Goal: Check status

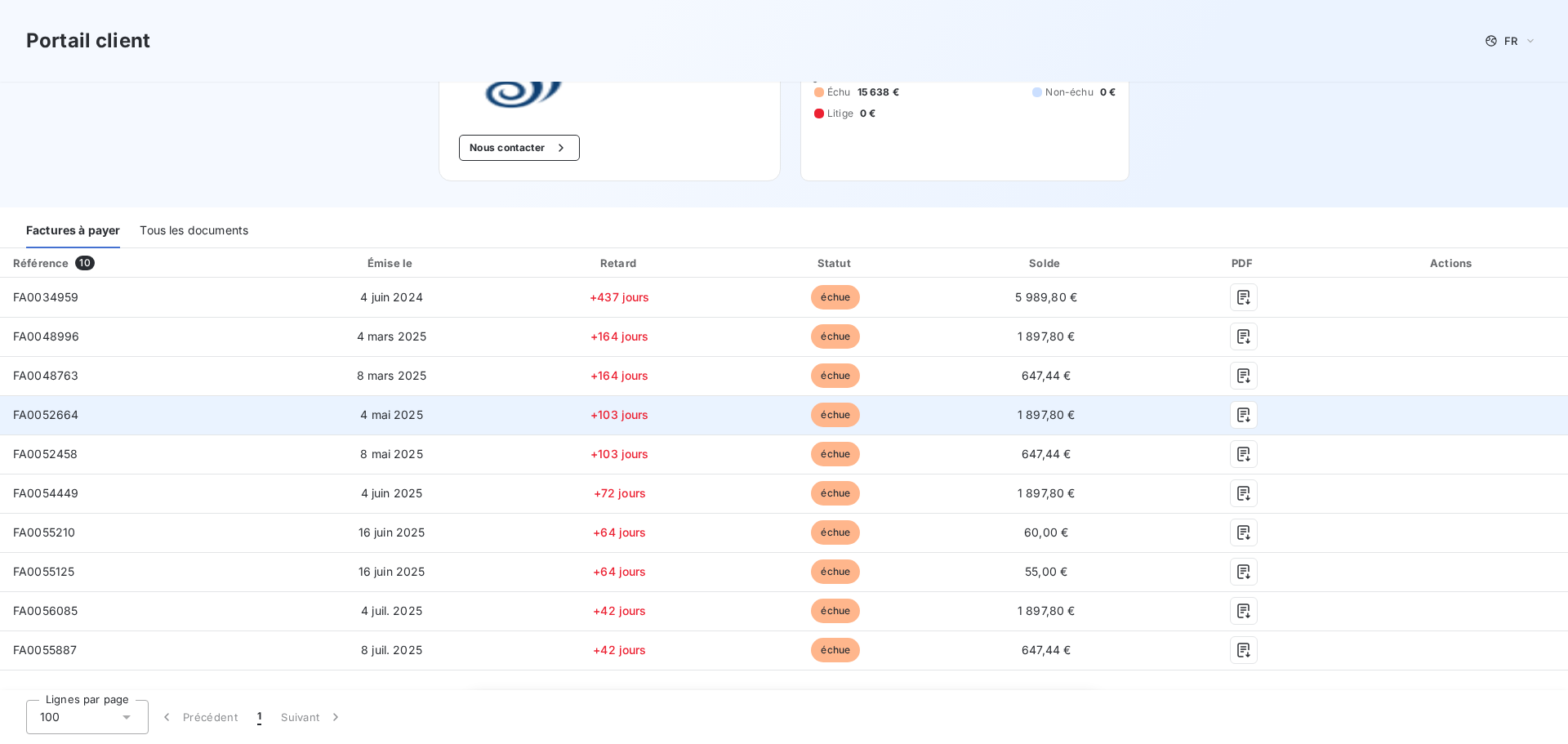
scroll to position [245, 0]
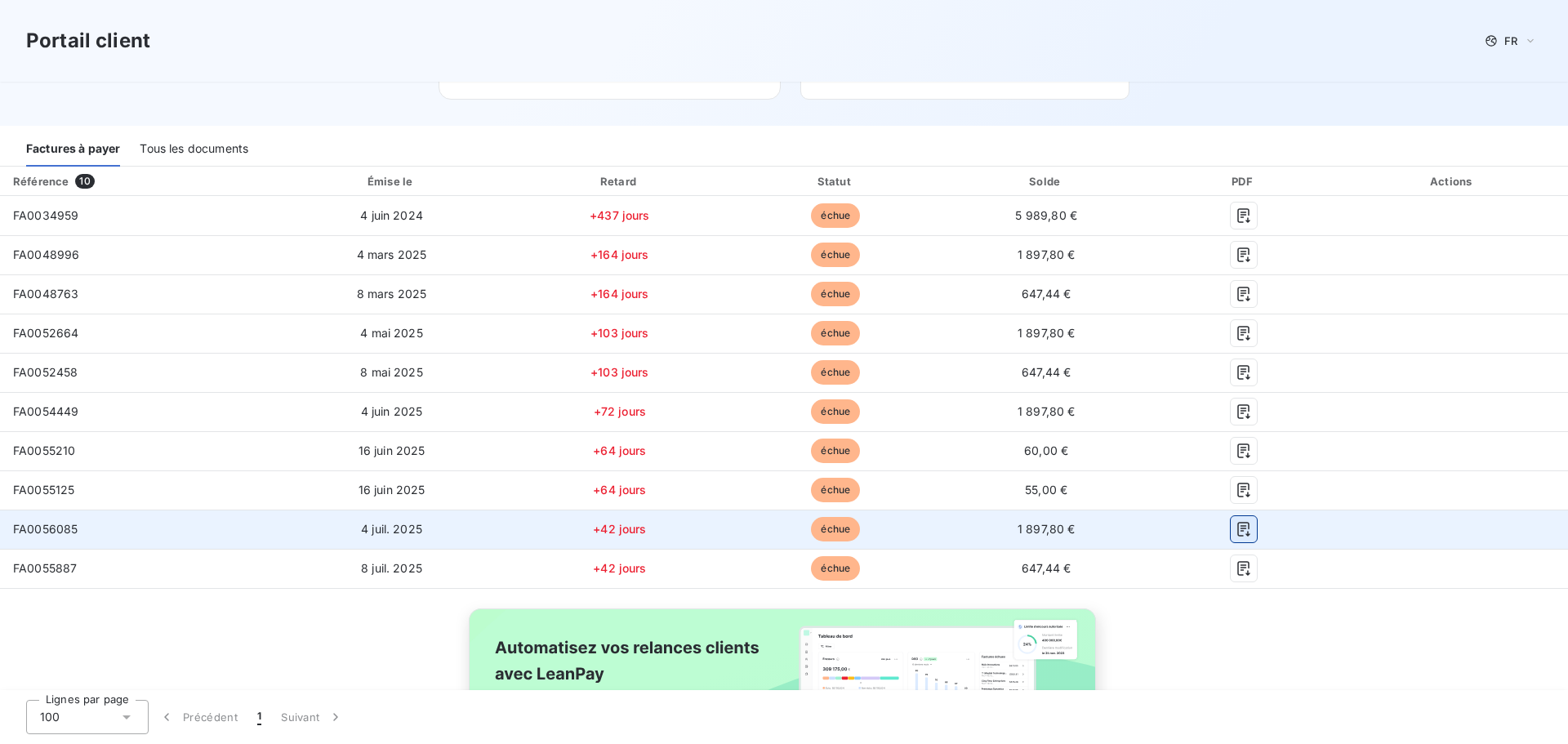
click at [1238, 528] on icon "button" at bounding box center [1243, 529] width 12 height 14
click at [1236, 526] on icon "button" at bounding box center [1243, 529] width 16 height 16
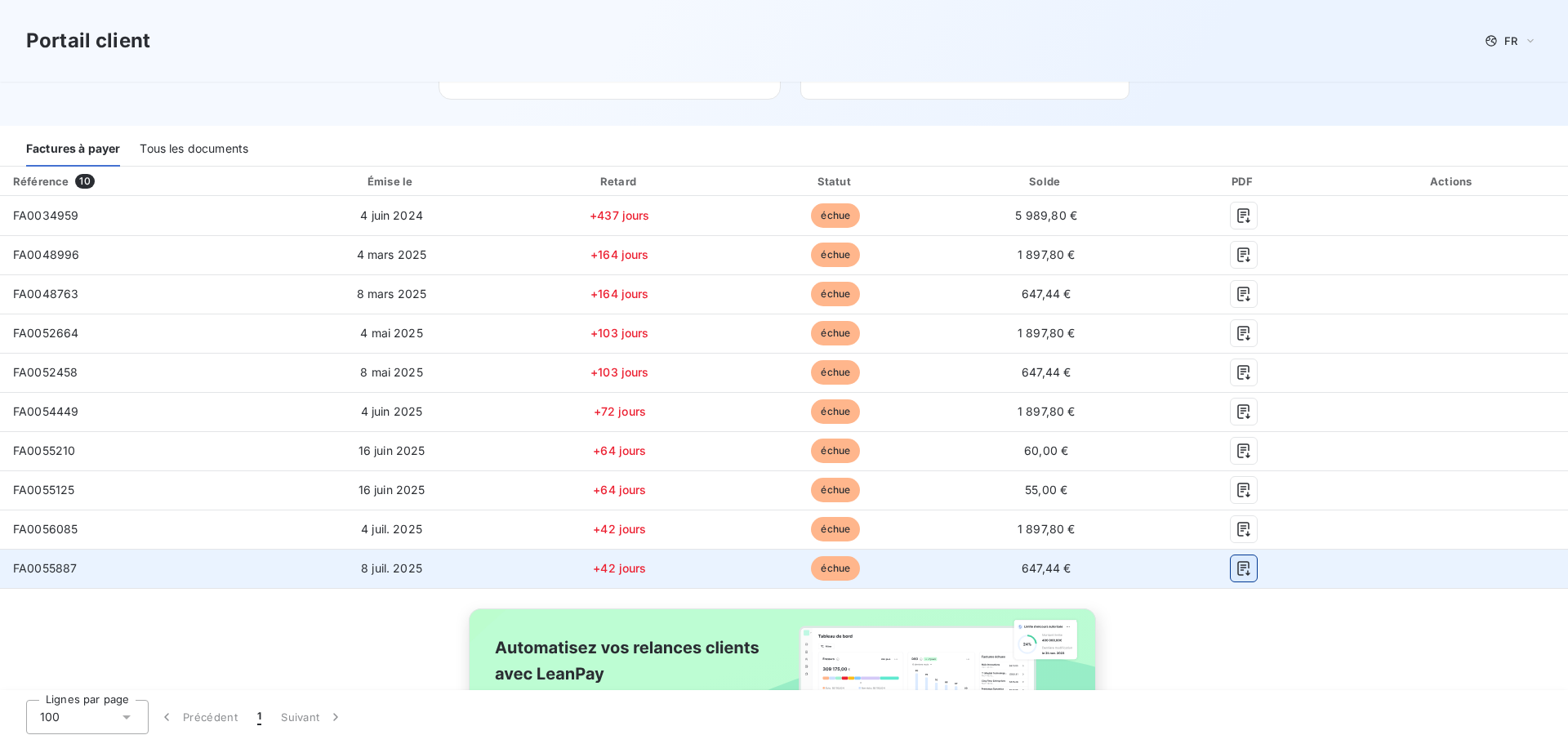
click at [1236, 569] on icon "button" at bounding box center [1243, 568] width 16 height 16
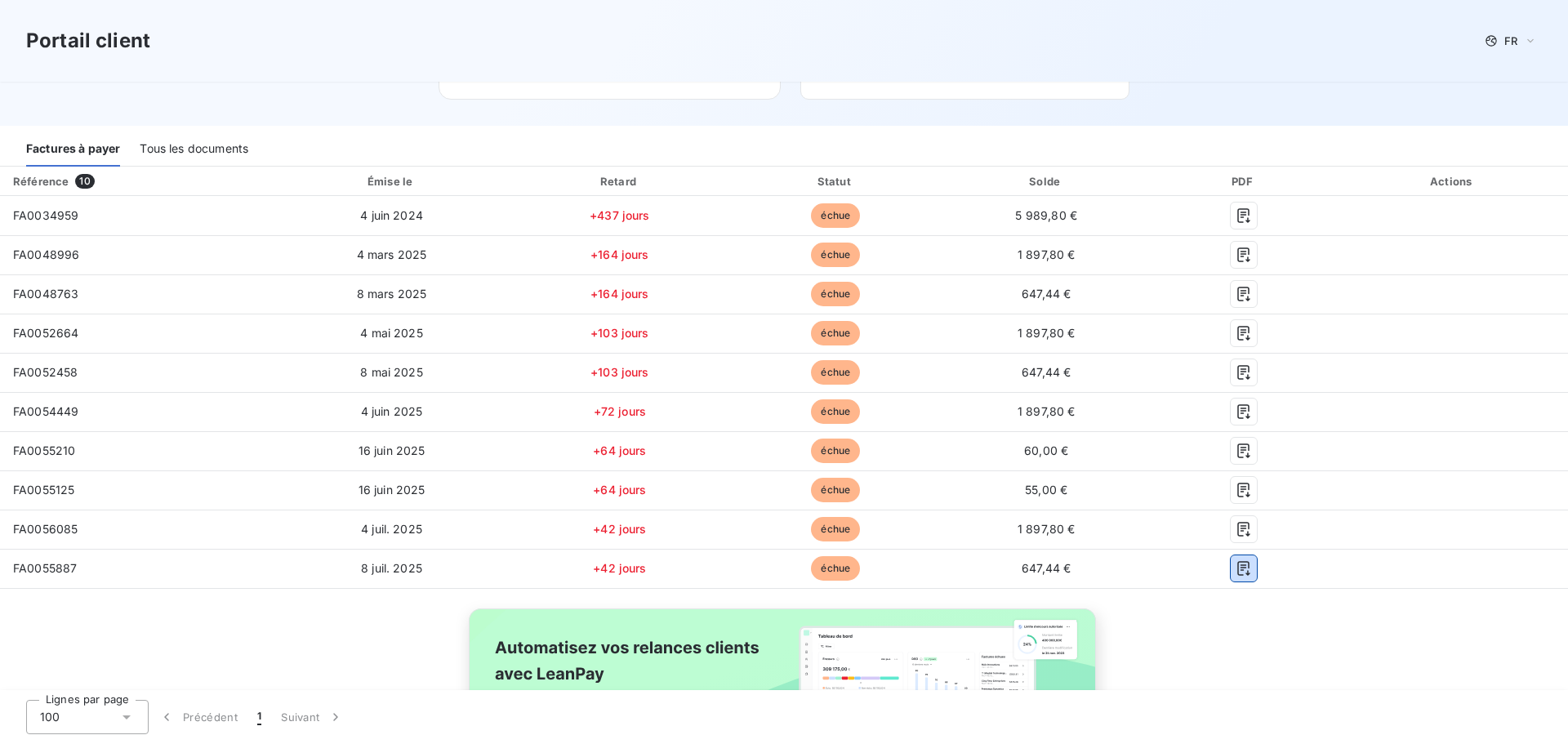
click at [181, 149] on div "Tous les documents" at bounding box center [194, 149] width 109 height 34
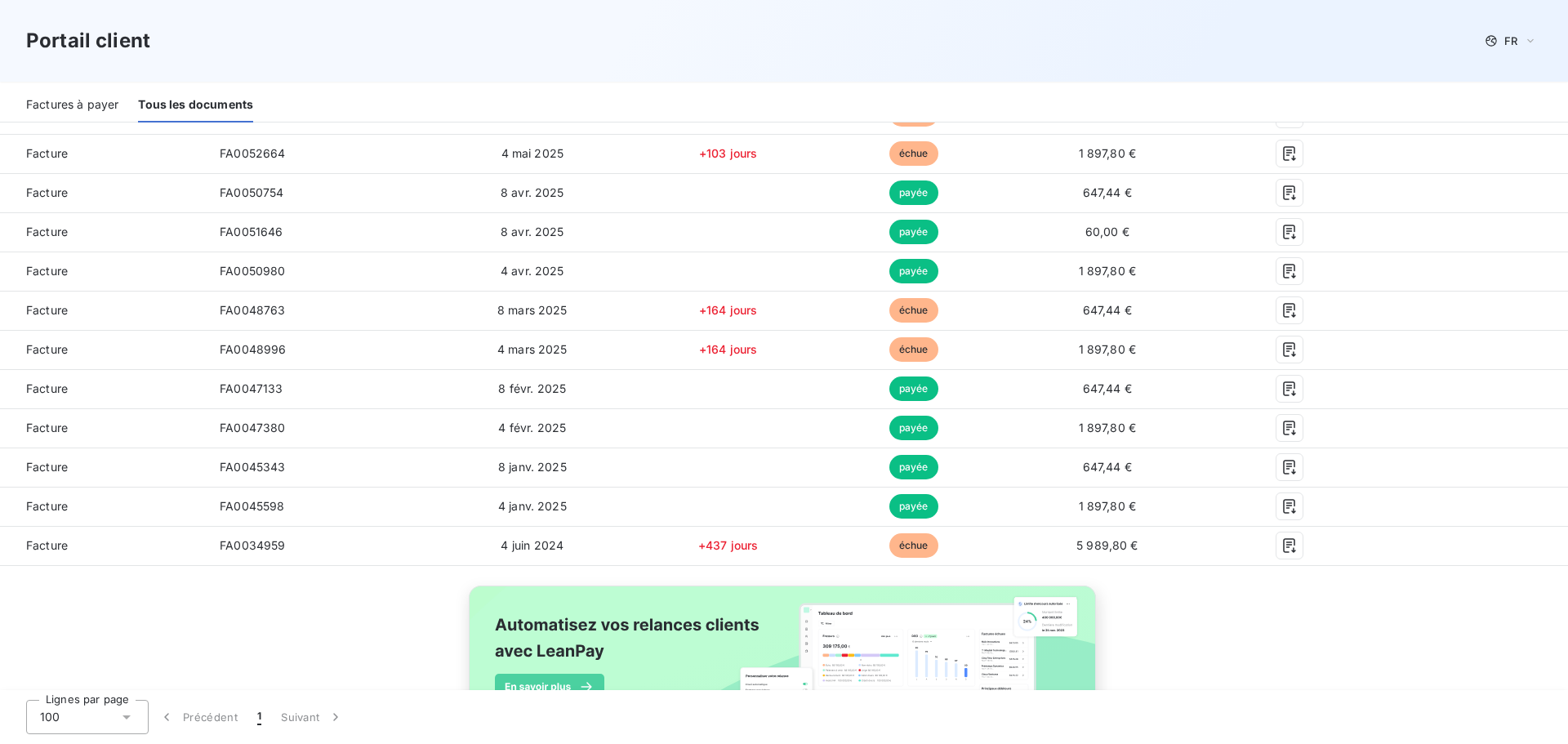
scroll to position [951, 0]
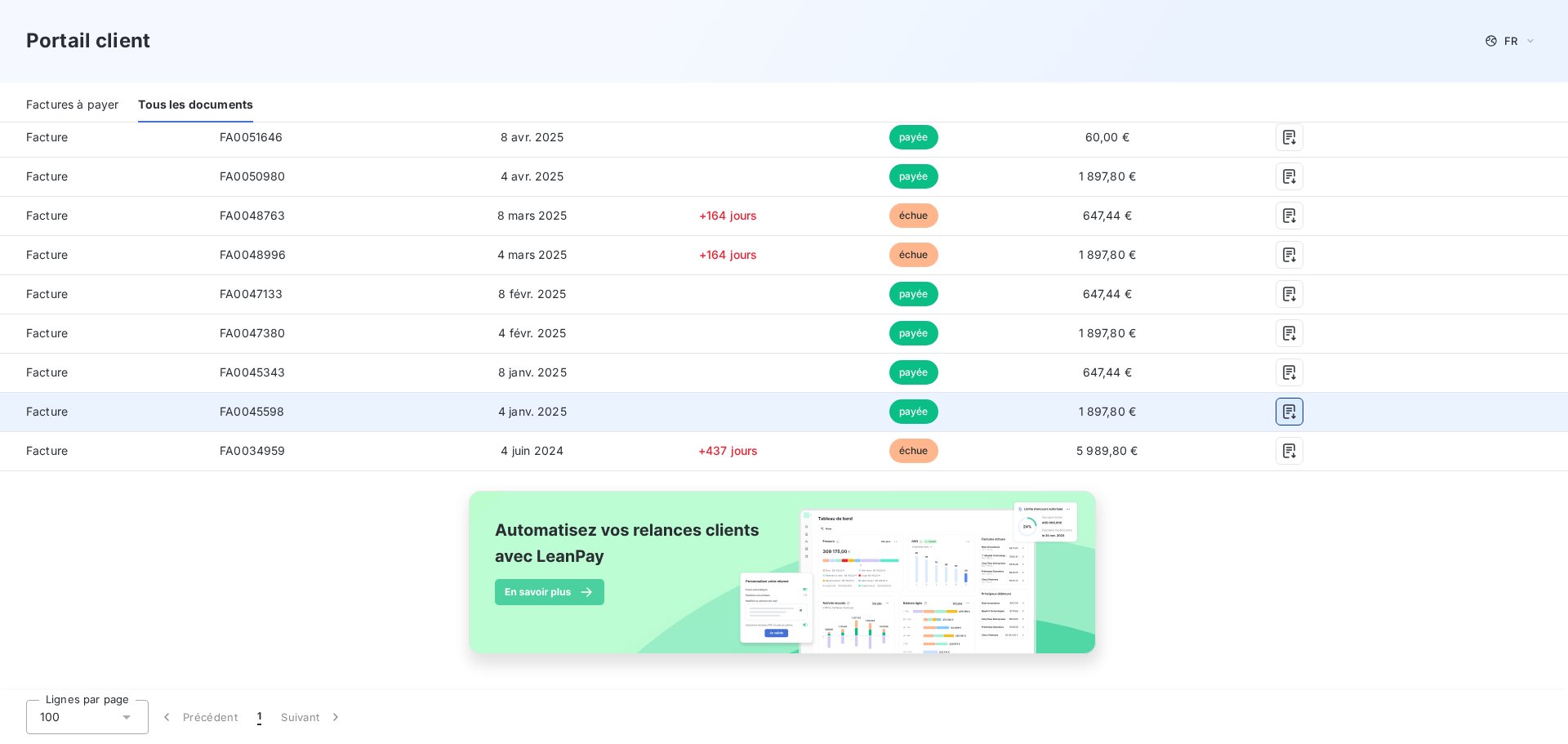
click at [1281, 413] on icon "button" at bounding box center [1289, 412] width 16 height 16
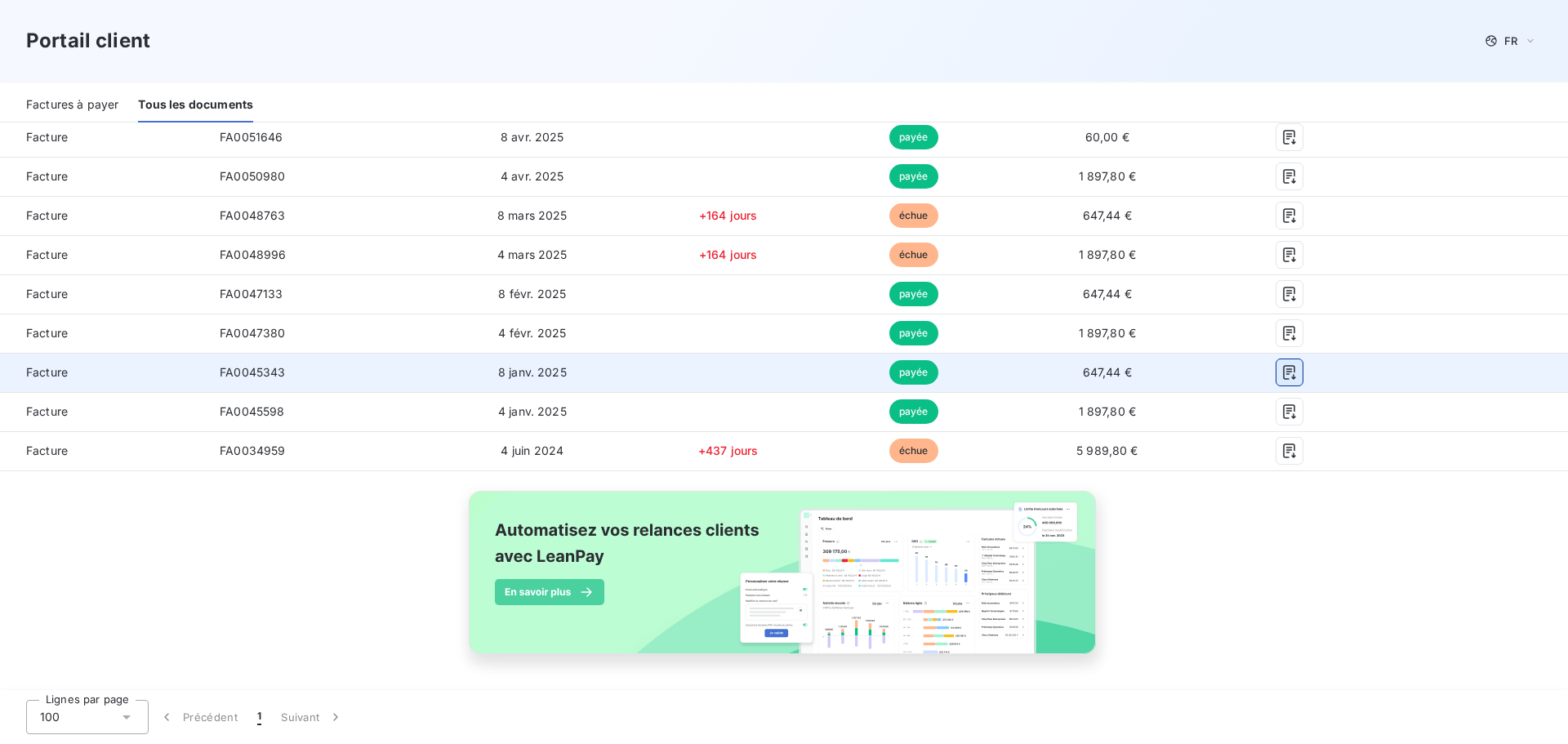
click at [1283, 372] on icon "button" at bounding box center [1289, 372] width 16 height 16
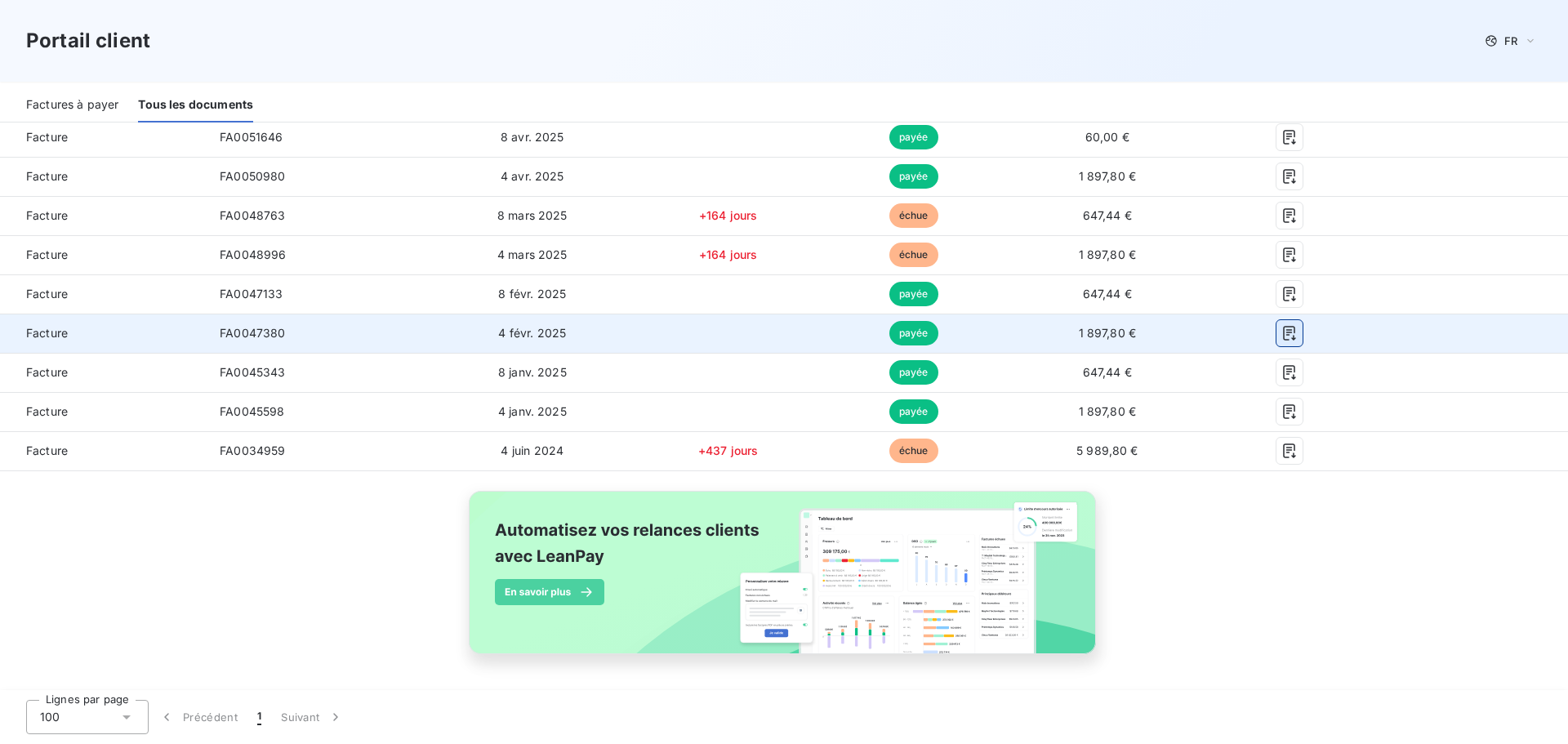
click at [1283, 330] on icon "button" at bounding box center [1289, 333] width 12 height 14
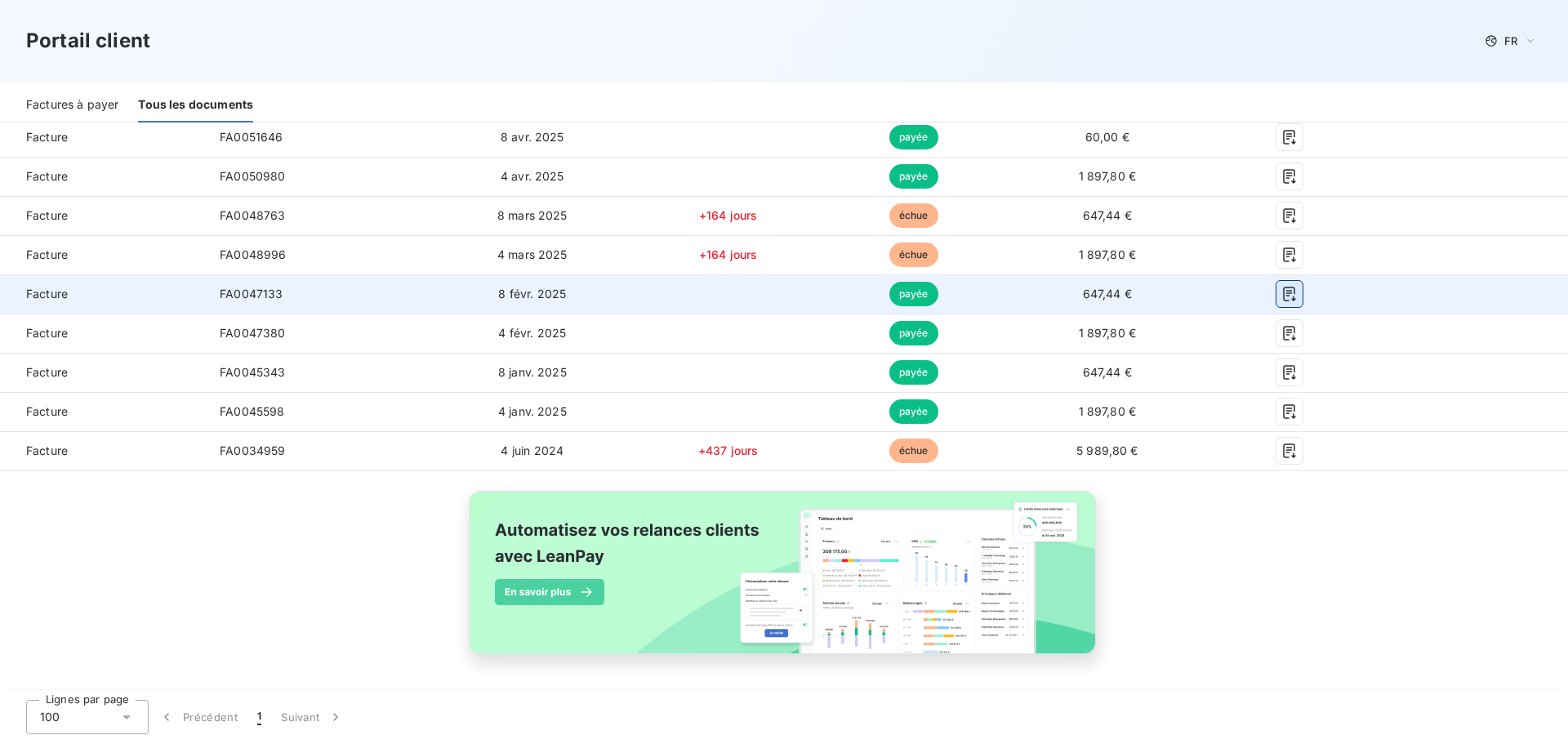
click at [1281, 292] on icon "button" at bounding box center [1289, 294] width 16 height 16
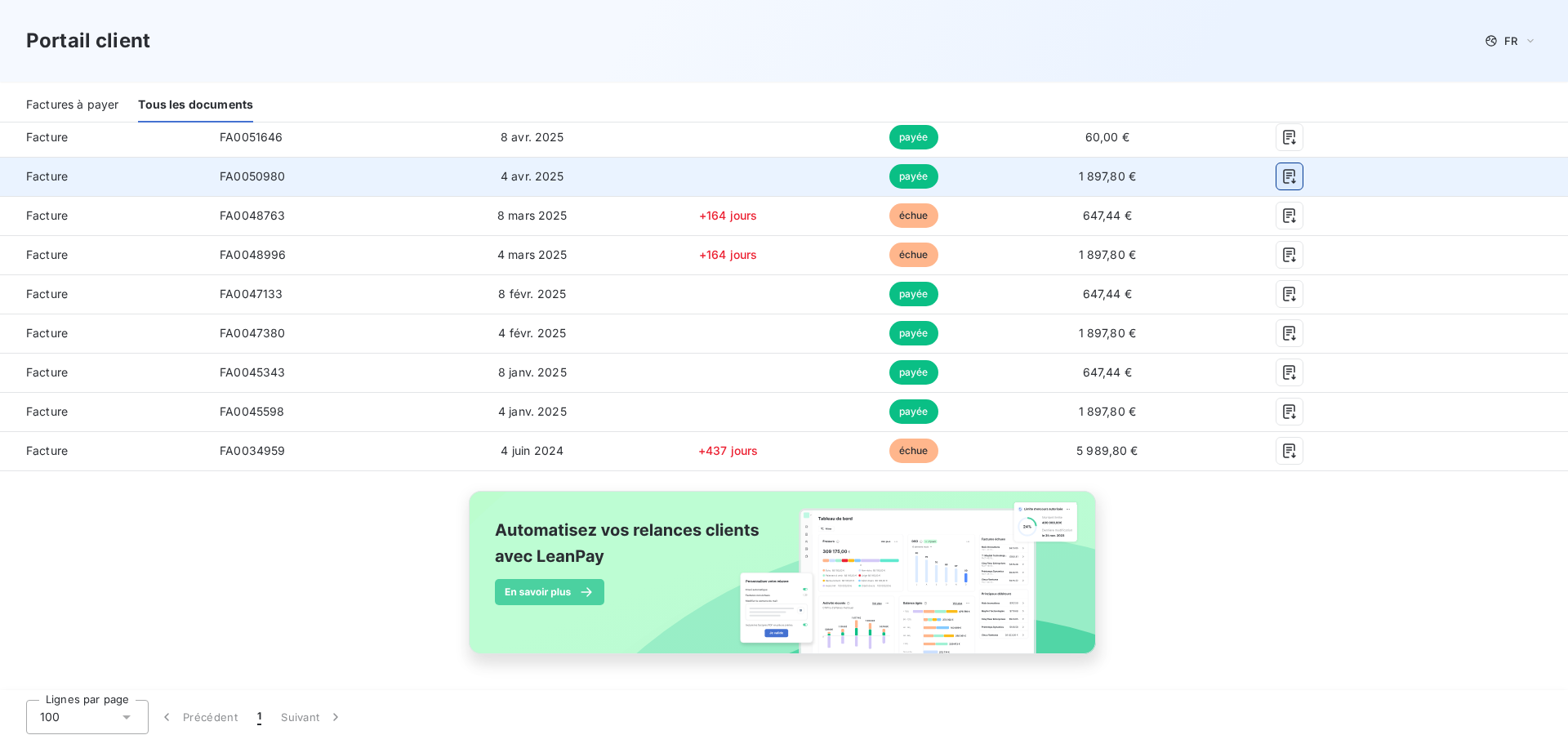
click at [1281, 174] on icon "button" at bounding box center [1289, 176] width 16 height 16
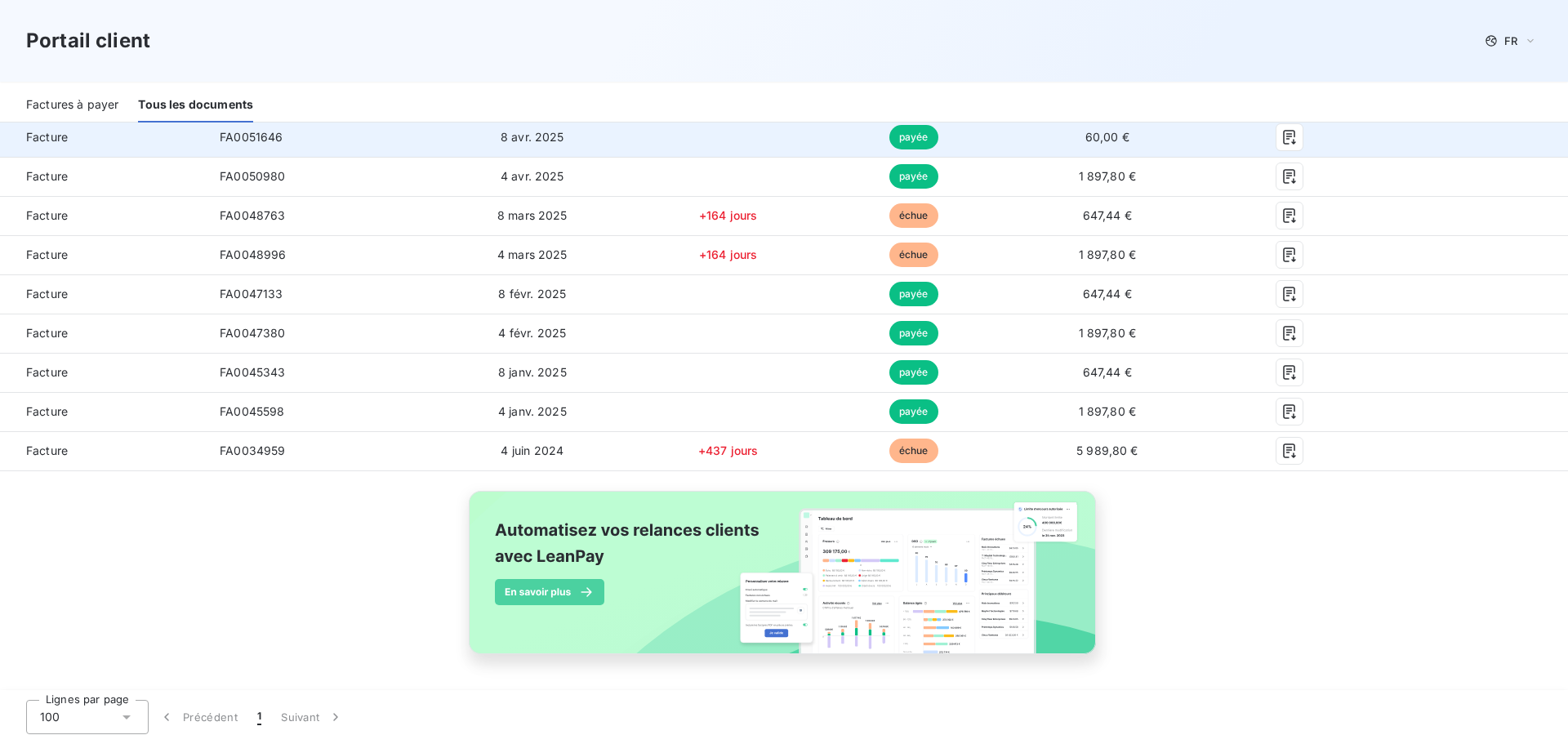
click at [1091, 144] on td "60,00 €" at bounding box center [1107, 137] width 204 height 39
click at [1281, 135] on icon "button" at bounding box center [1289, 136] width 16 height 16
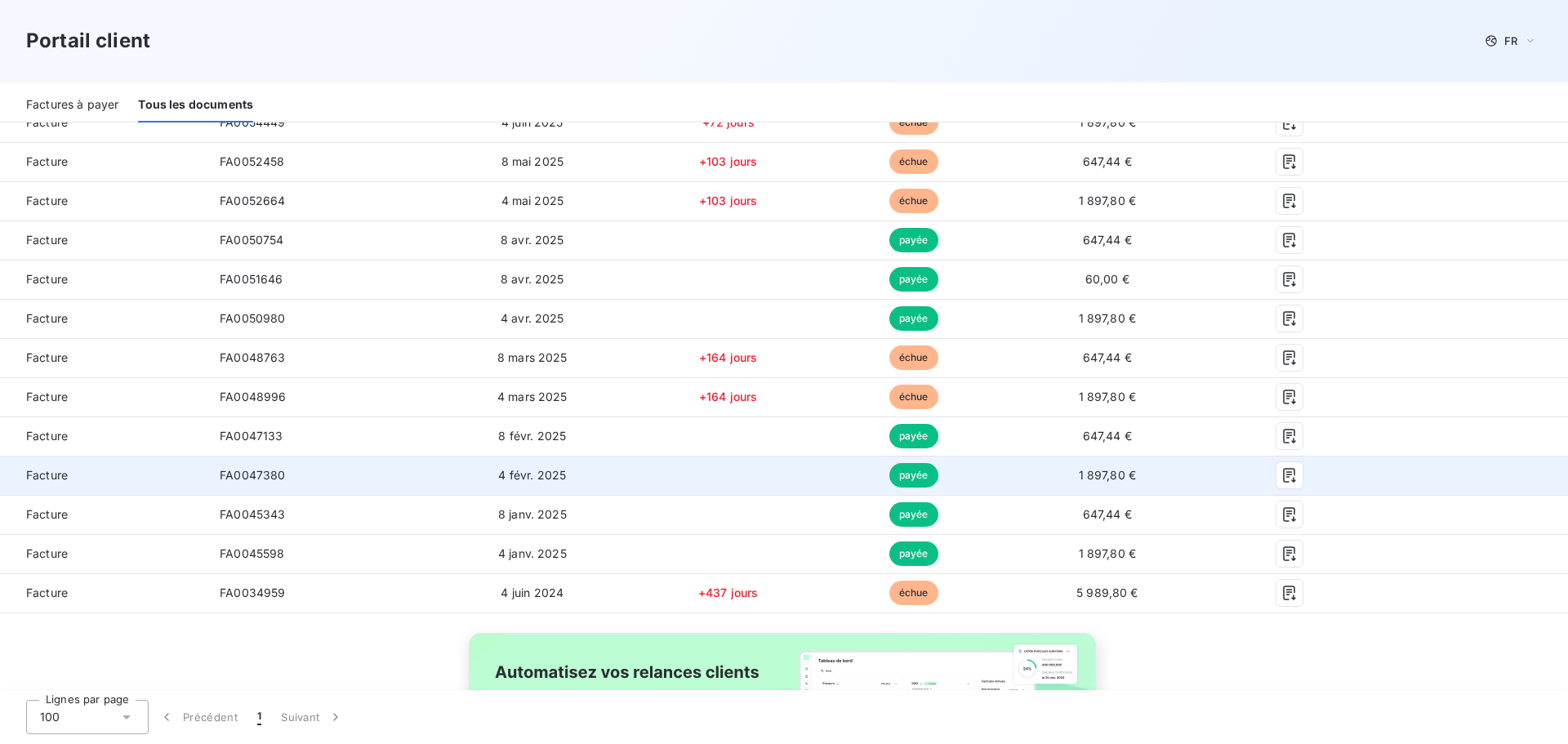
scroll to position [869, 0]
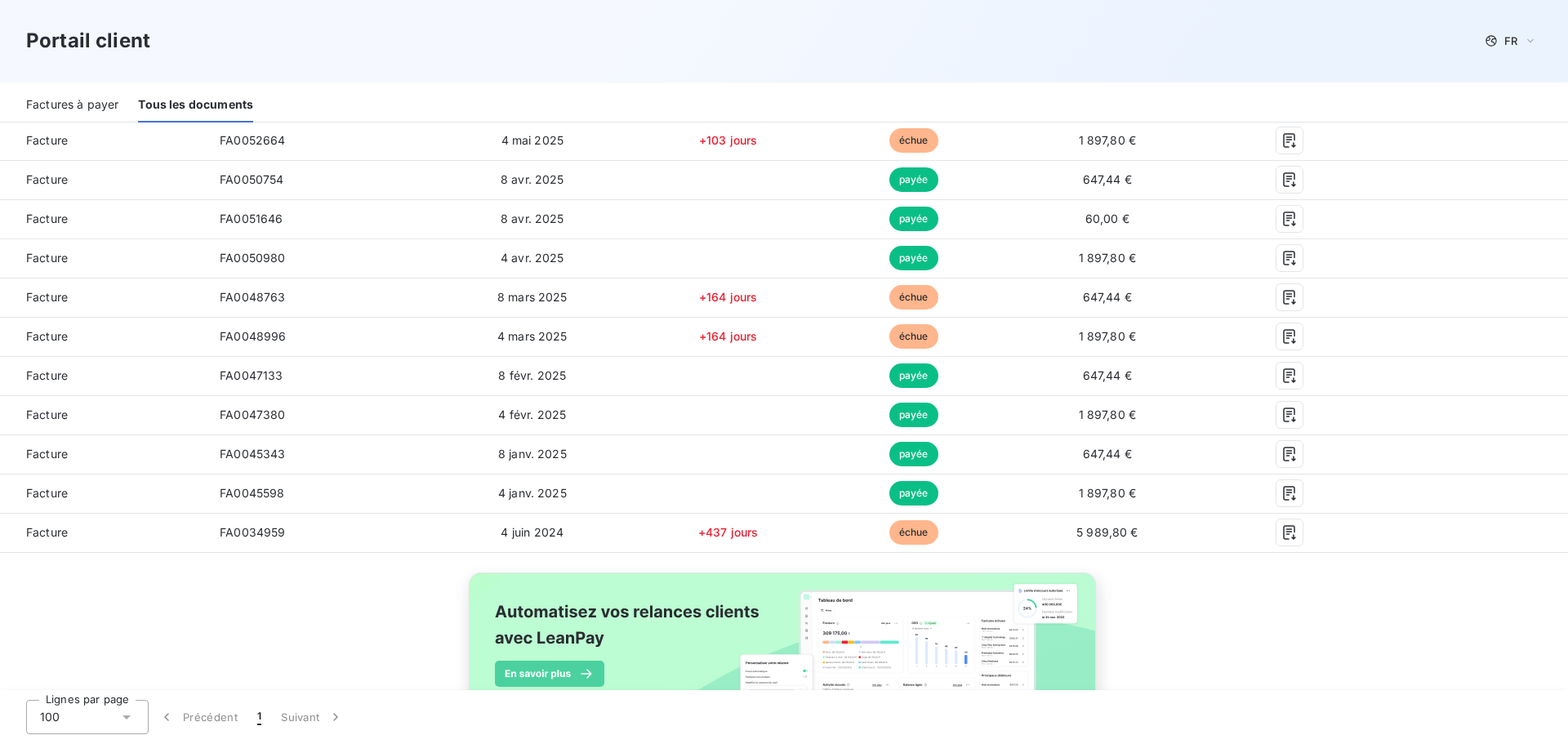
click at [1327, 599] on div "Type 25 Référence Émise le Retard Statut Montant PDF Actions Facture FA0058708 …" at bounding box center [784, 158] width 1568 height 1231
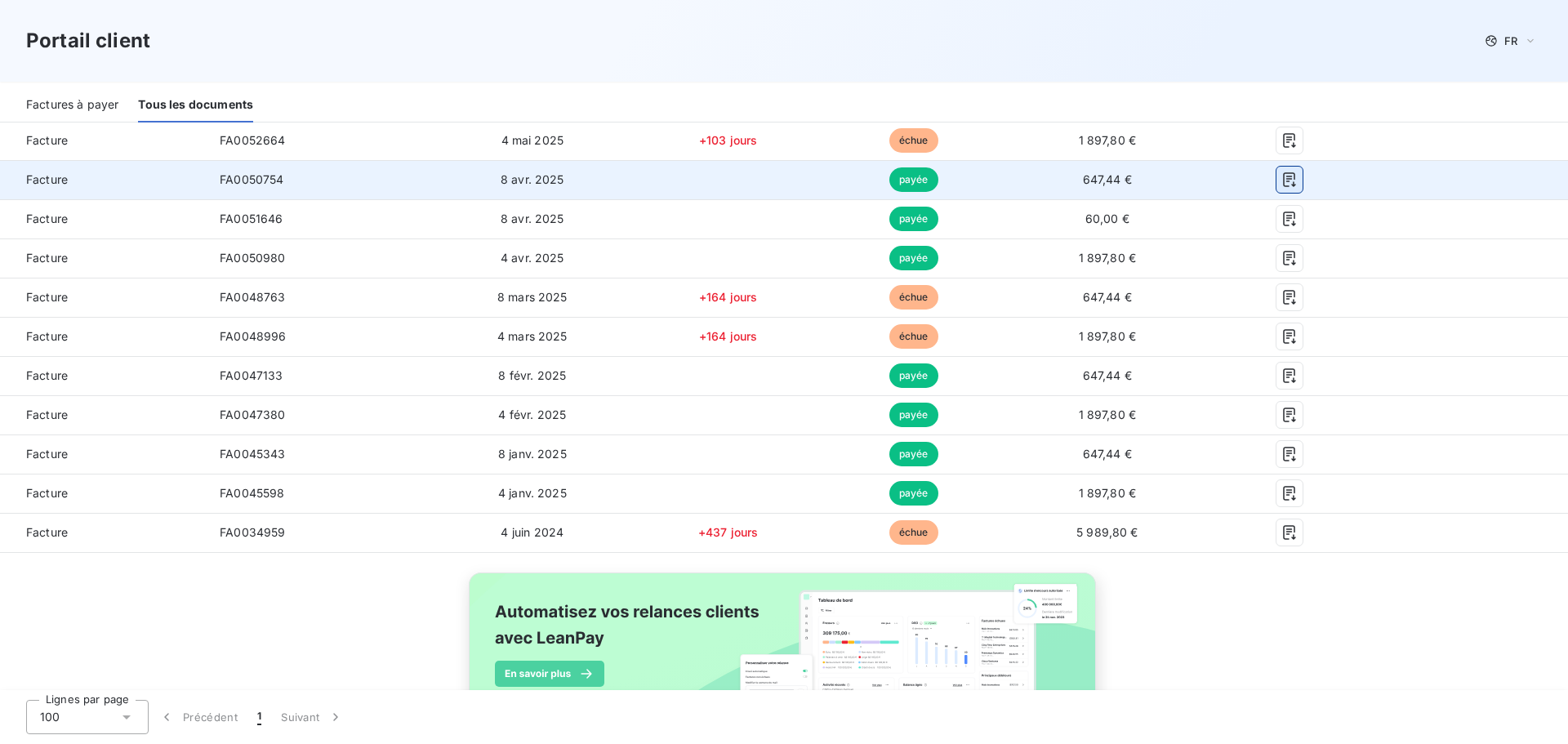
click at [1281, 178] on icon "button" at bounding box center [1289, 179] width 16 height 16
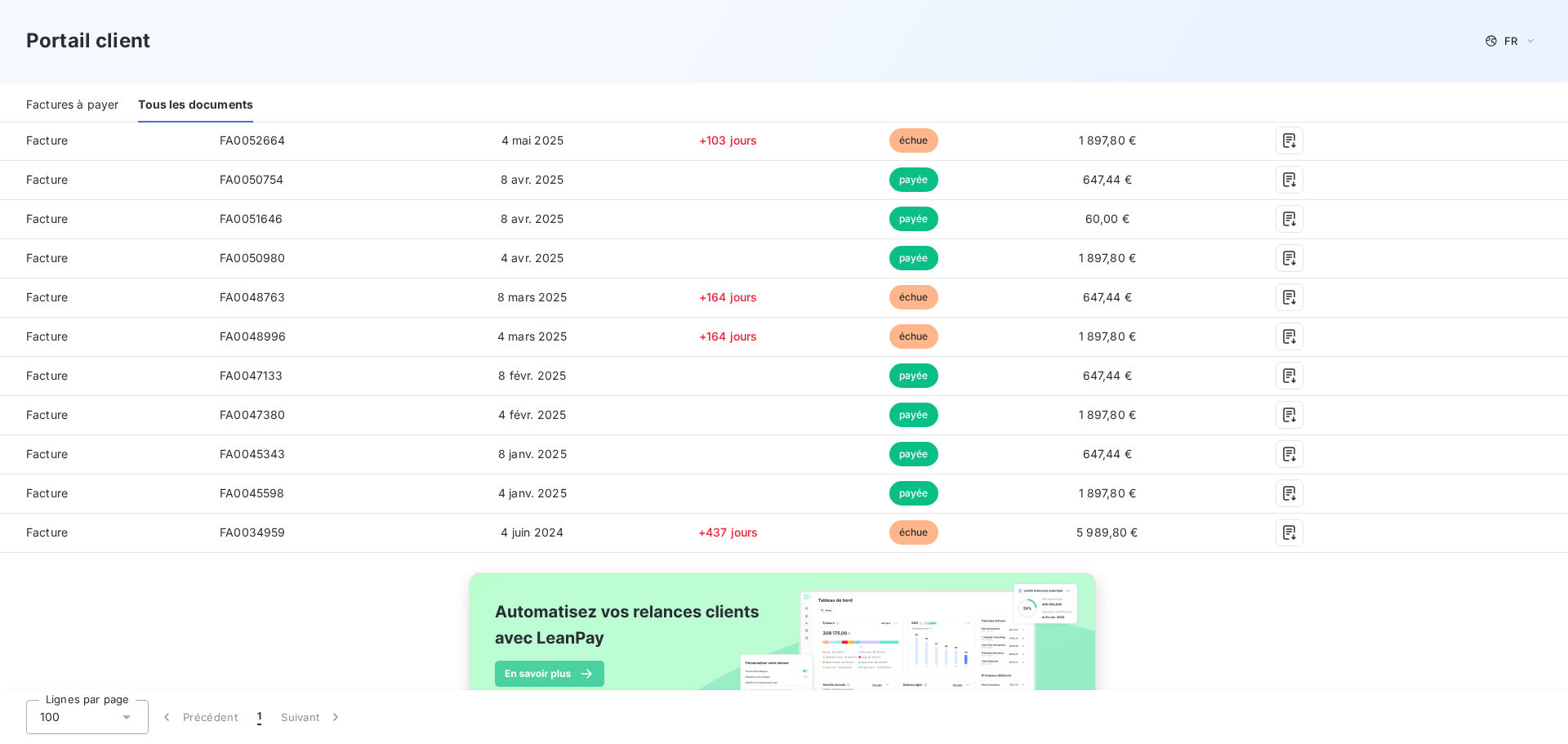
click at [1552, 64] on div "Portail client FR" at bounding box center [784, 41] width 1568 height 82
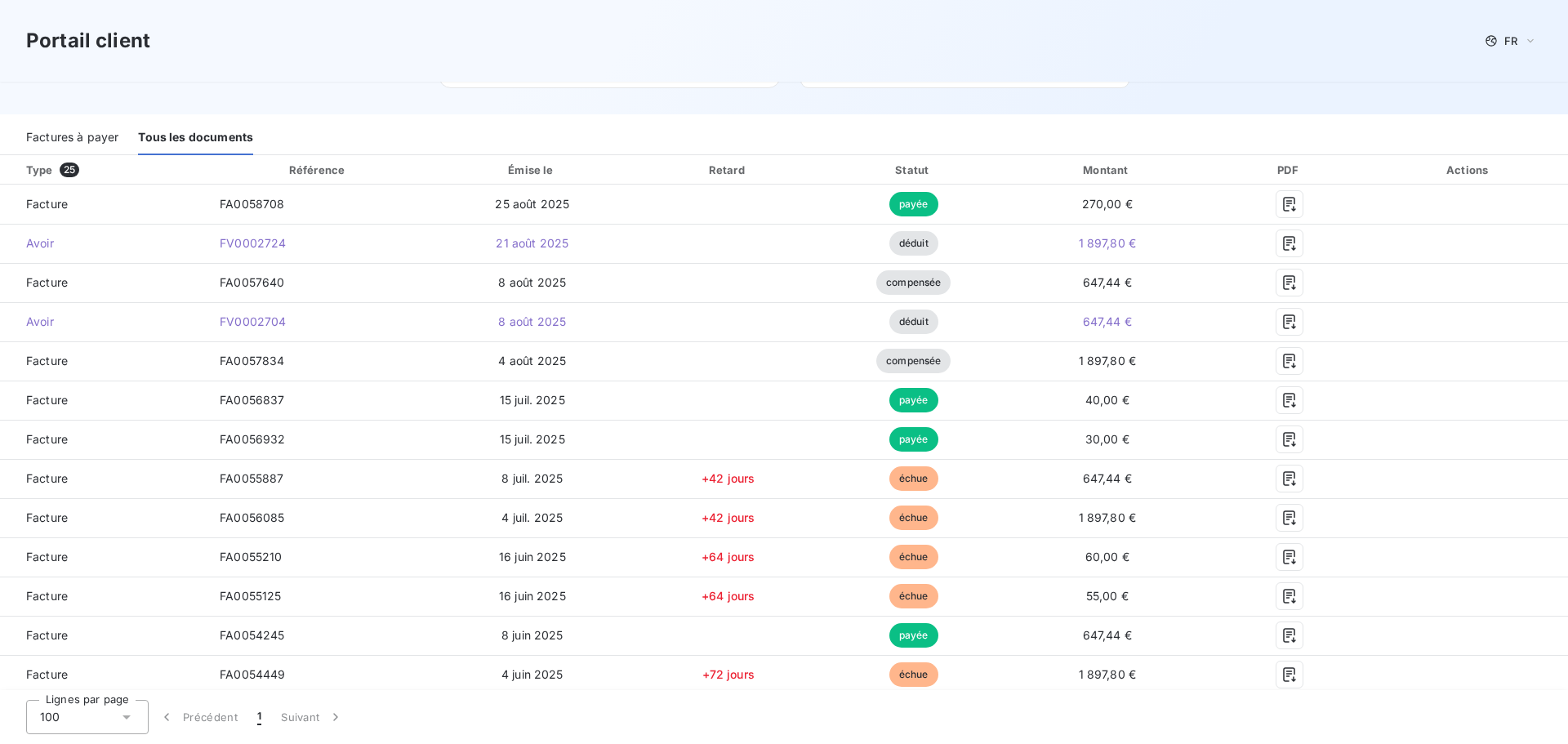
scroll to position [259, 0]
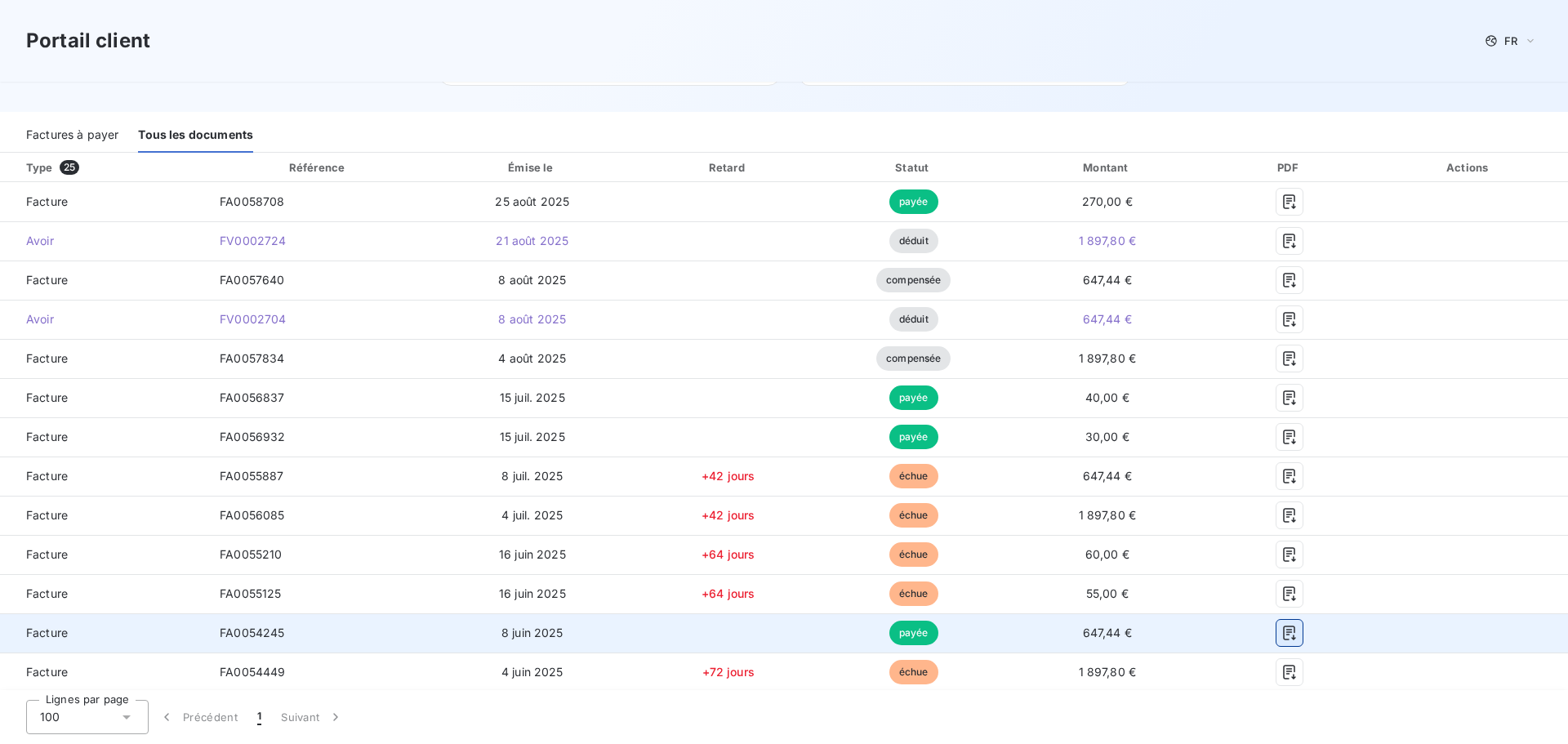
click at [1283, 630] on icon "button" at bounding box center [1289, 632] width 12 height 14
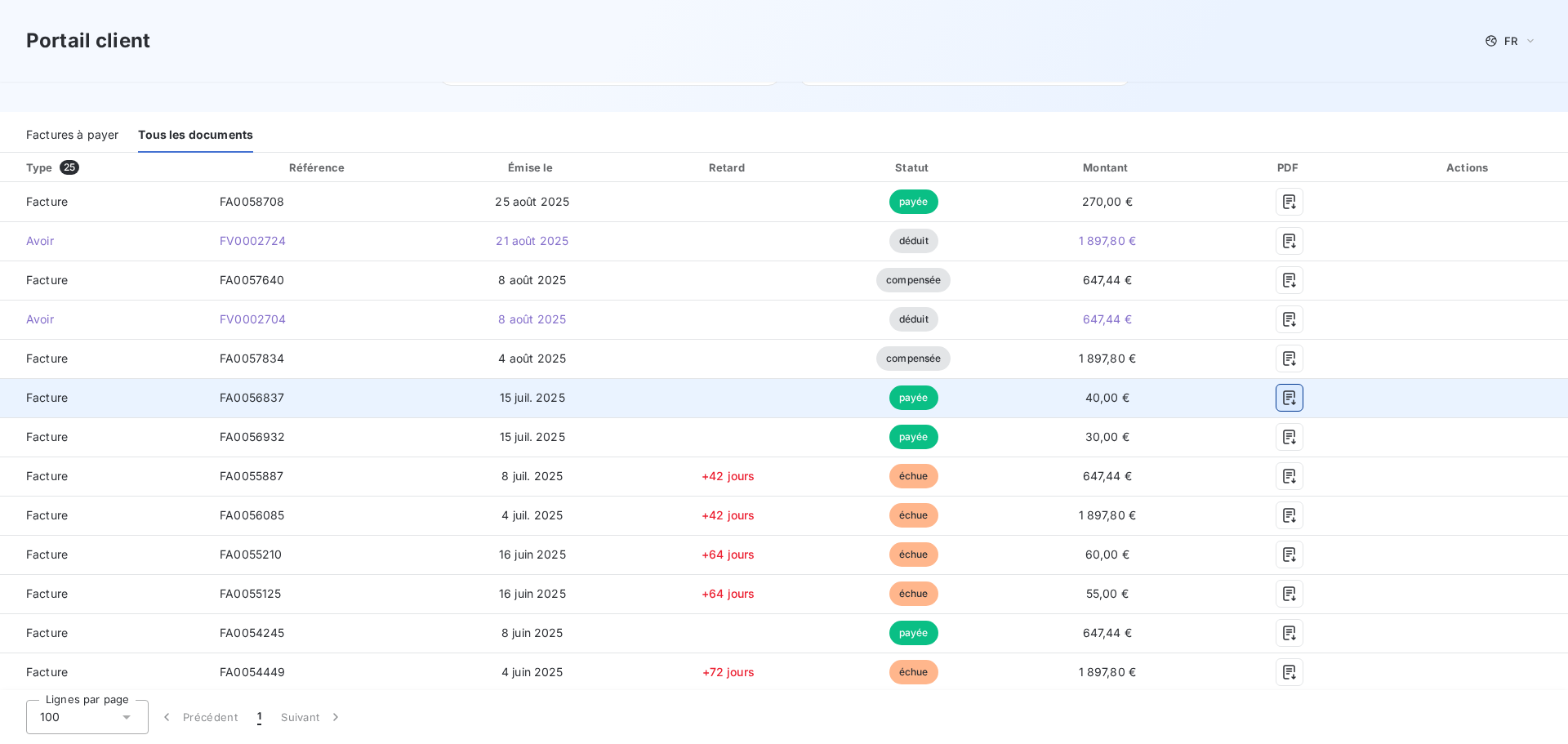
click at [1283, 395] on icon "button" at bounding box center [1289, 397] width 12 height 14
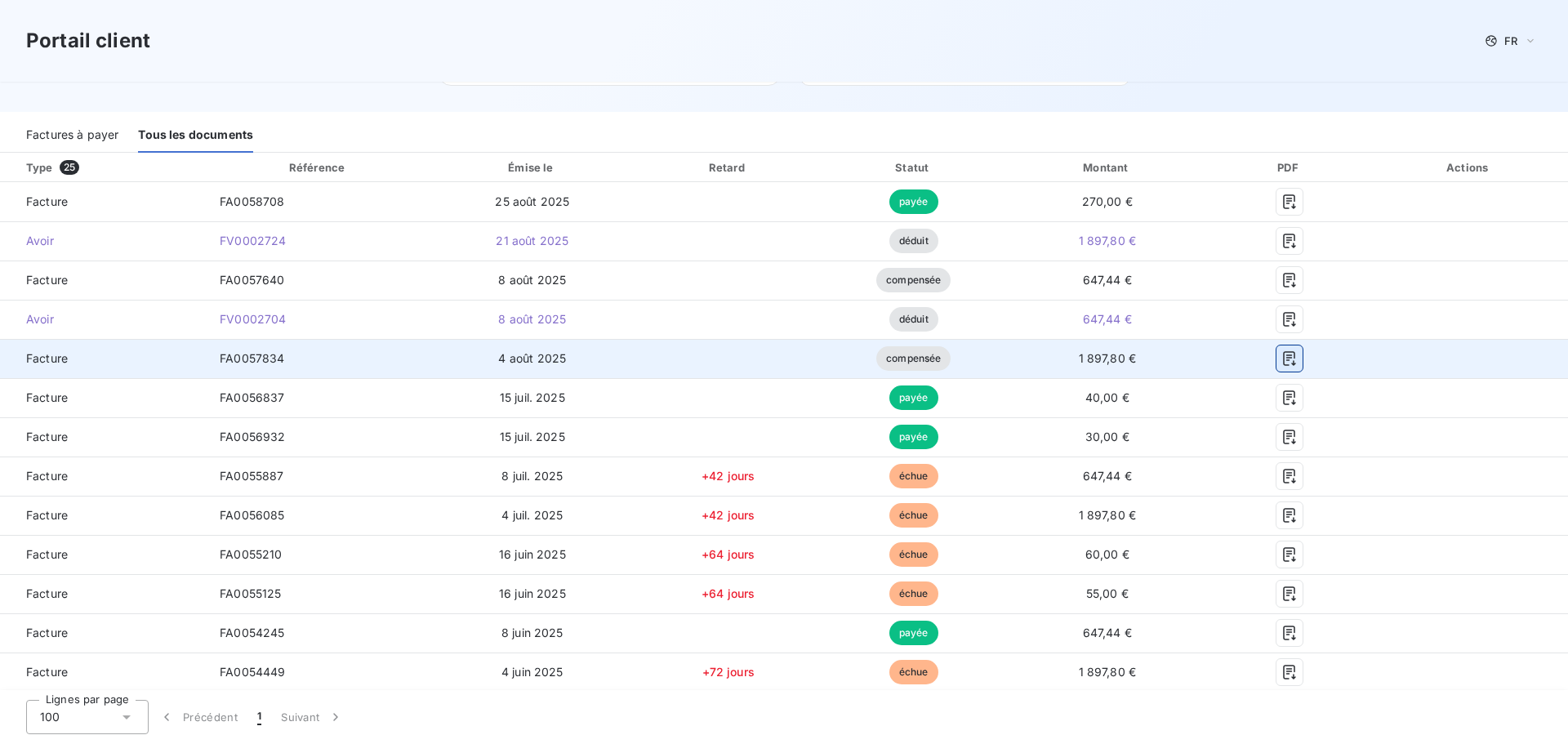
click at [1281, 355] on icon "button" at bounding box center [1289, 358] width 16 height 16
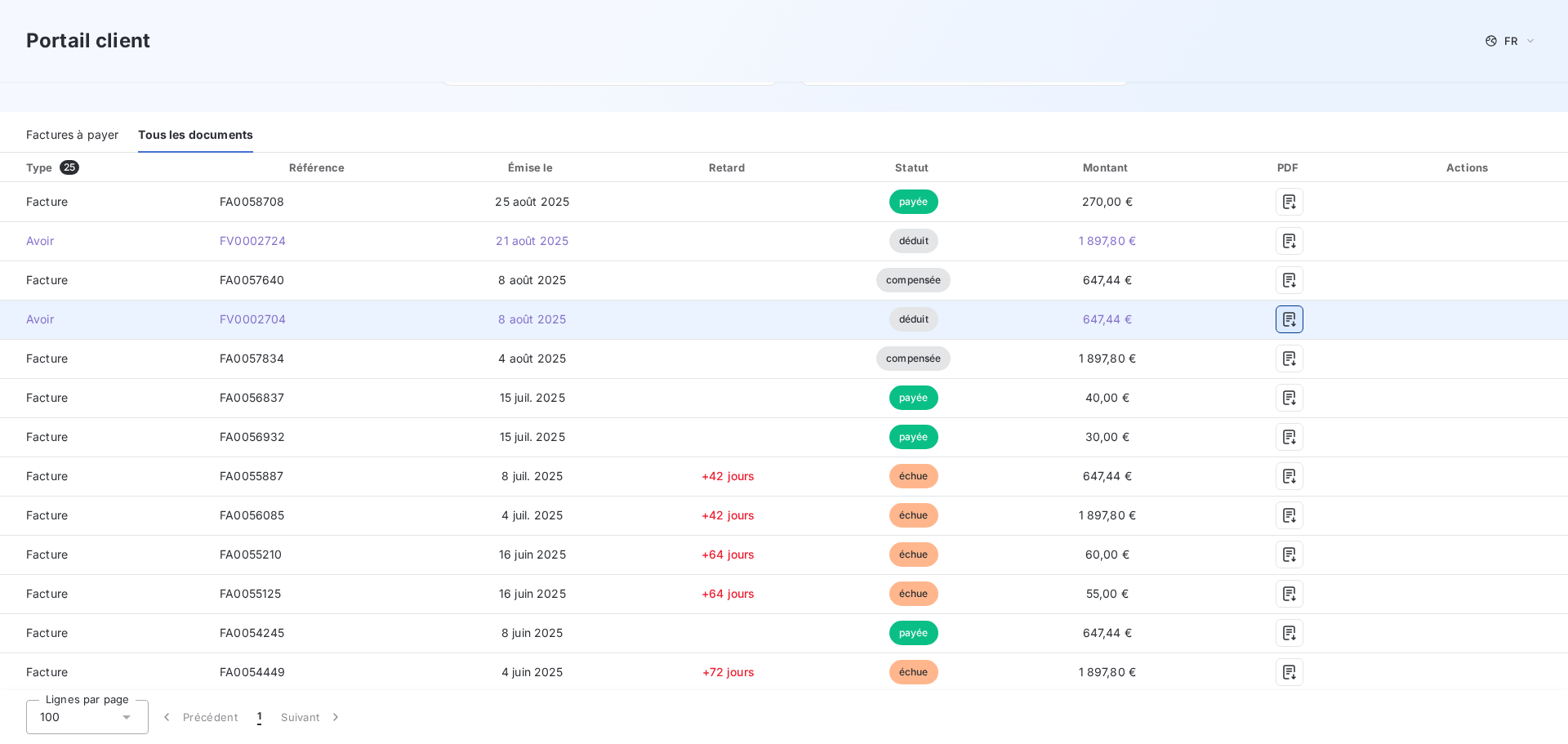
click at [1283, 316] on icon "button" at bounding box center [1289, 319] width 12 height 14
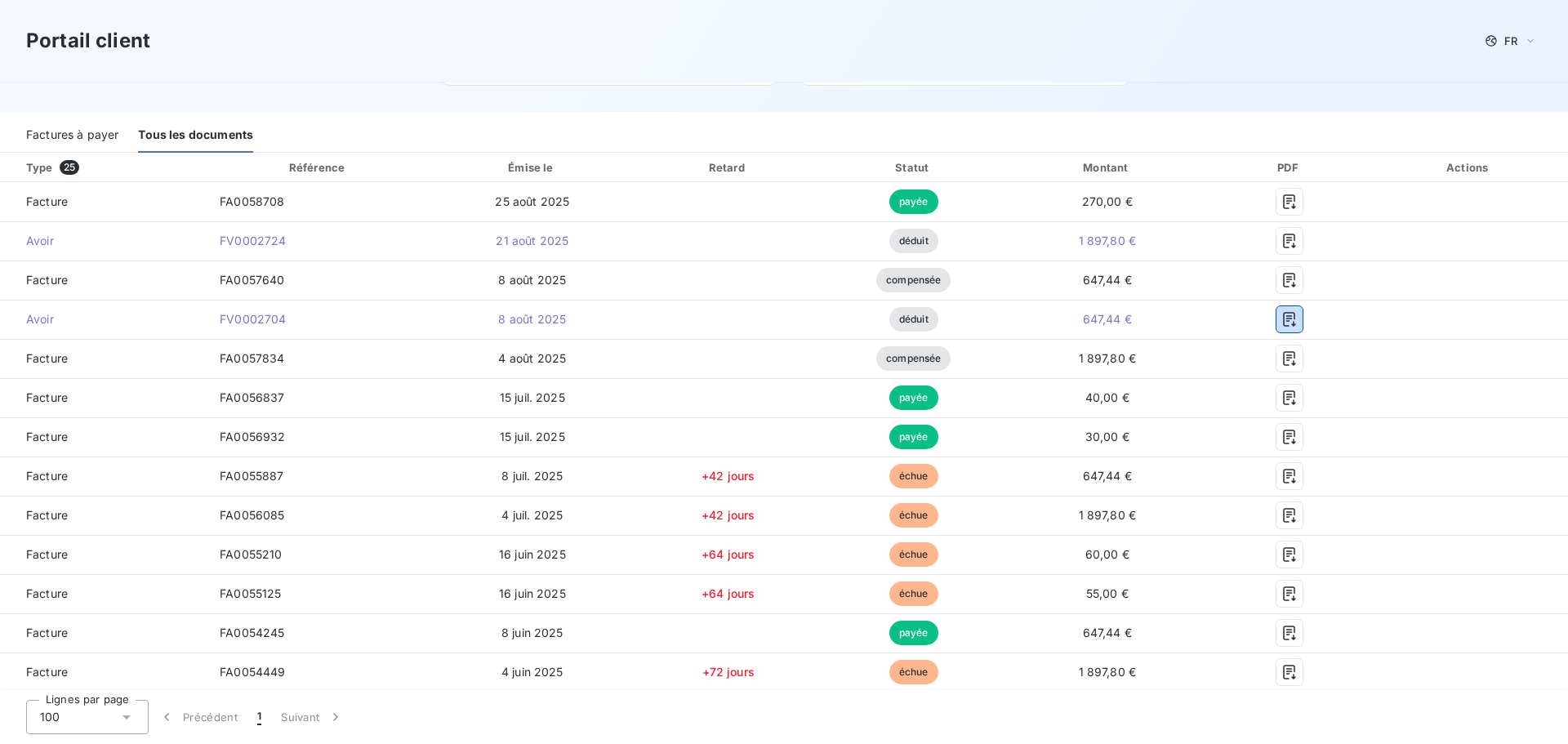
click at [70, 134] on div "Factures à payer" at bounding box center [72, 136] width 92 height 34
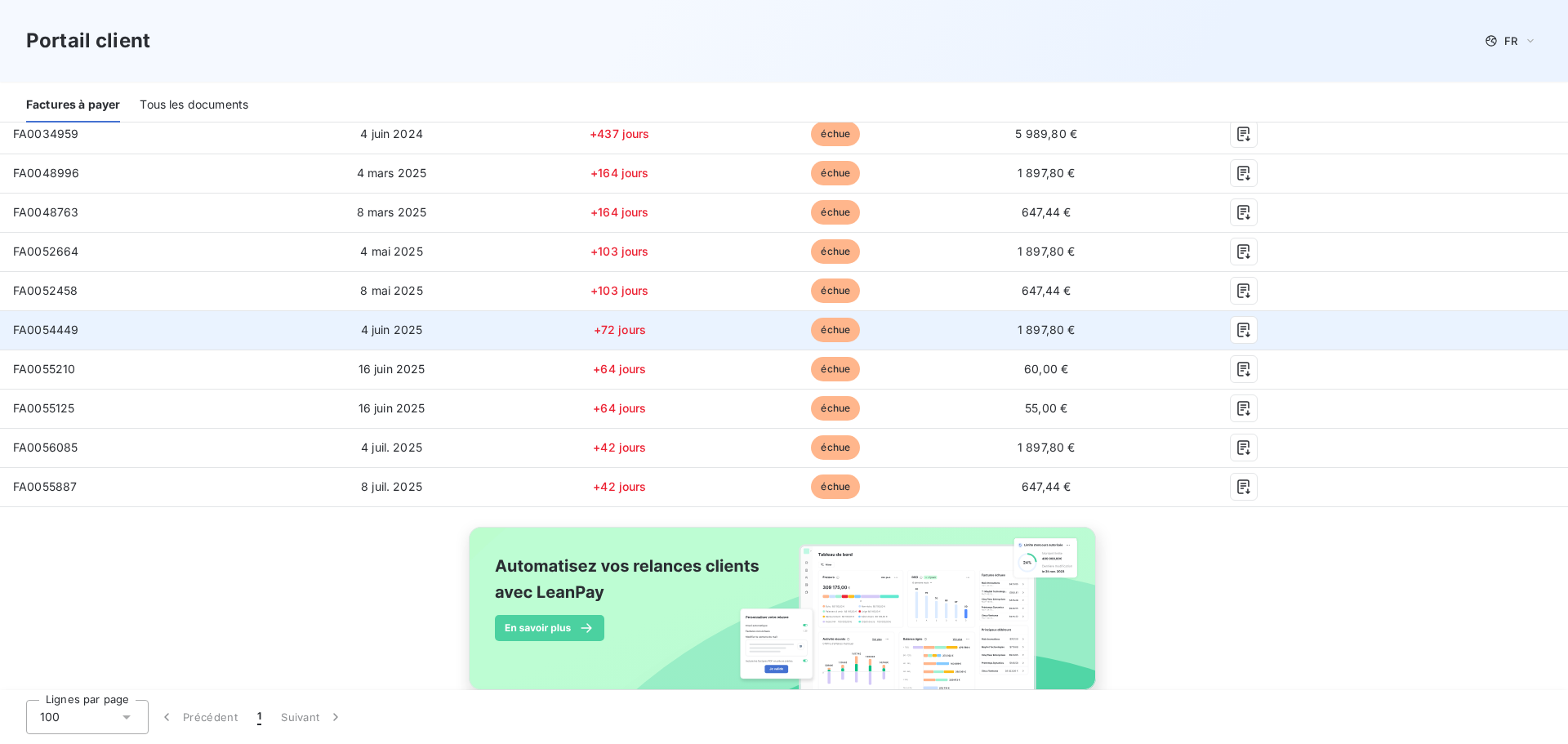
scroll to position [245, 0]
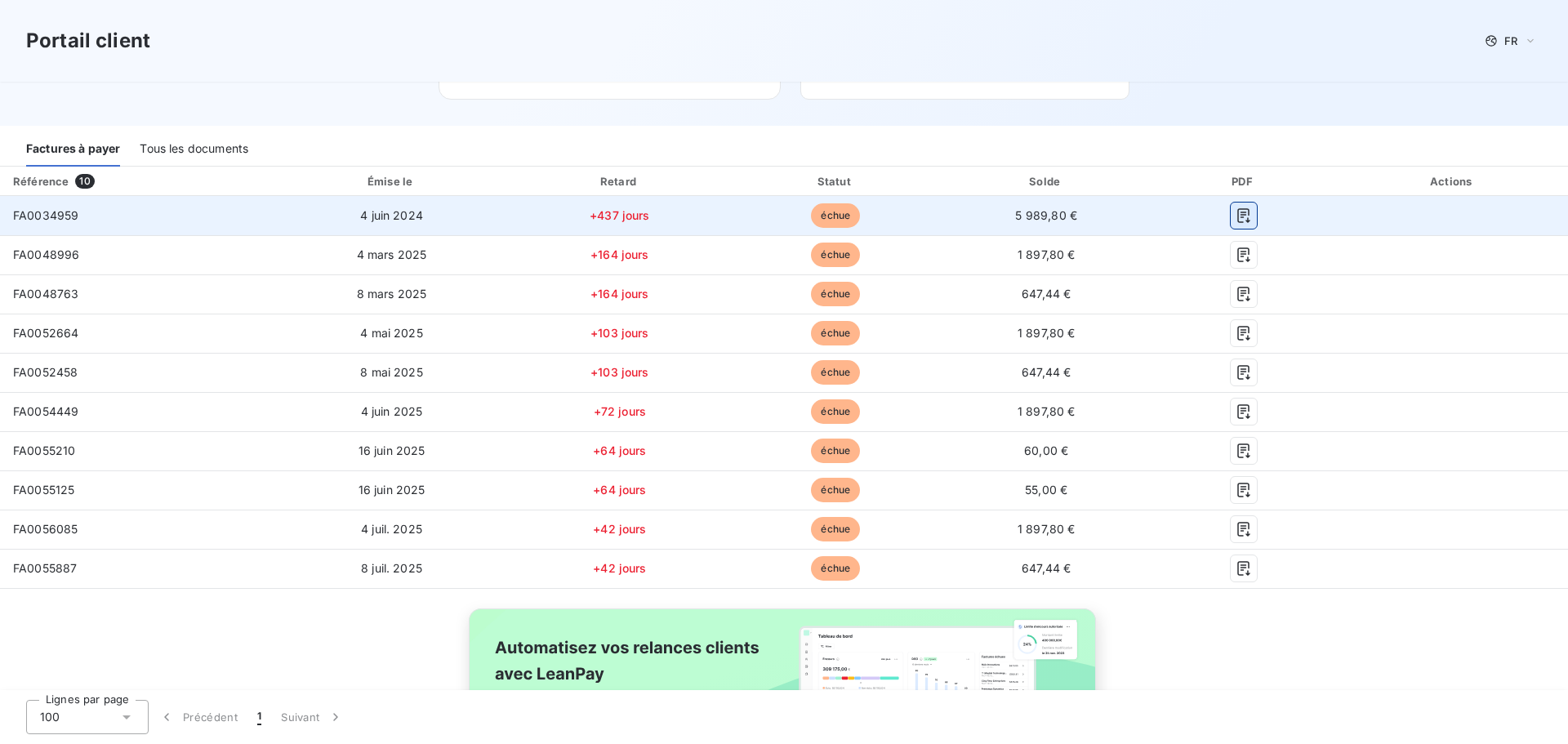
click at [1236, 213] on icon "button" at bounding box center [1243, 216] width 16 height 16
